Goal: Task Accomplishment & Management: Complete application form

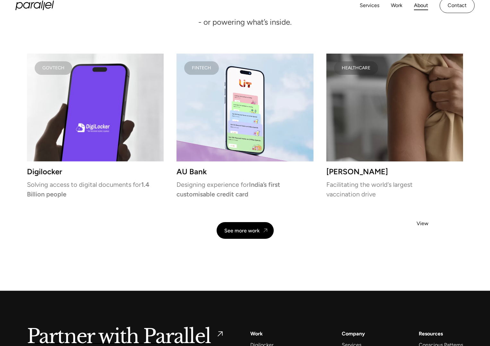
scroll to position [1451, 0]
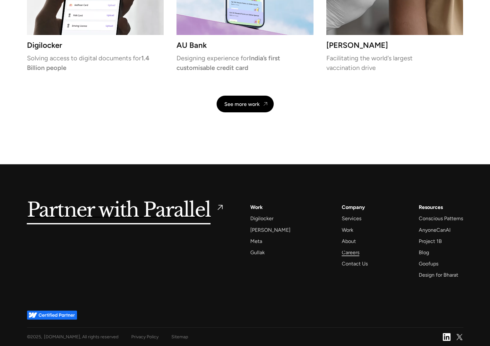
click at [343, 250] on div "Careers" at bounding box center [350, 252] width 18 height 9
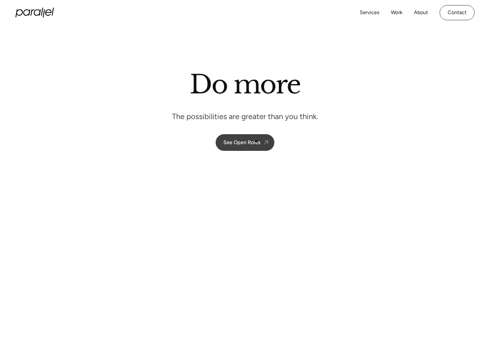
click at [256, 143] on div "See Open Roles" at bounding box center [241, 142] width 37 height 6
click at [253, 138] on link "See Open Roles" at bounding box center [244, 142] width 59 height 17
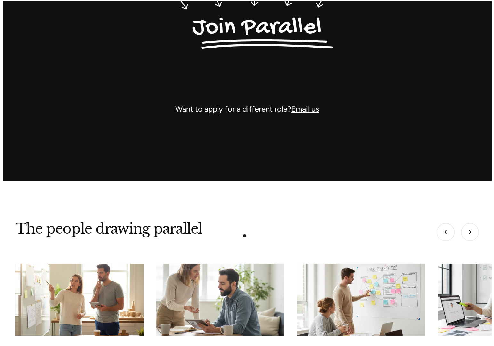
scroll to position [1721, 0]
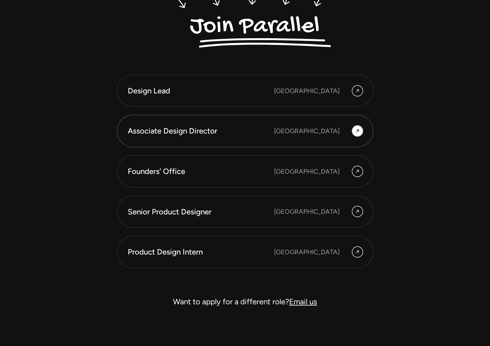
click at [237, 128] on div "Associate Design Director" at bounding box center [201, 130] width 146 height 11
